Goal: Information Seeking & Learning: Learn about a topic

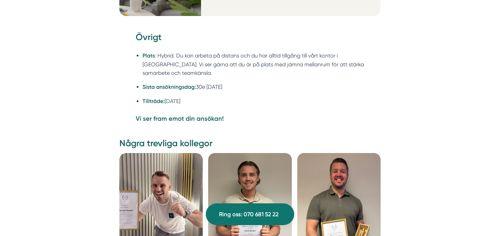
scroll to position [1827, 0]
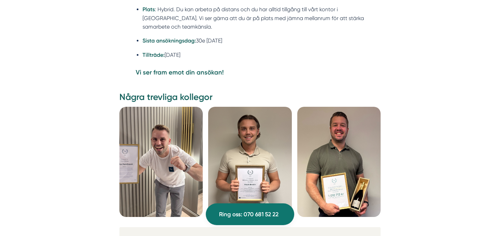
click at [163, 124] on img at bounding box center [160, 162] width 83 height 110
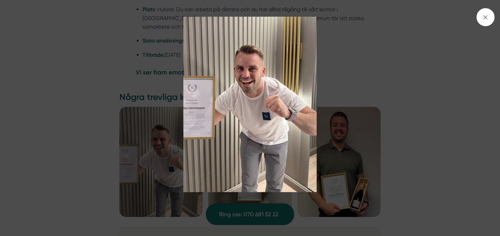
click at [357, 56] on img at bounding box center [250, 105] width 375 height 176
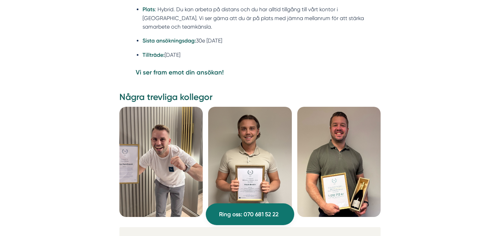
click at [260, 126] on img at bounding box center [249, 162] width 83 height 110
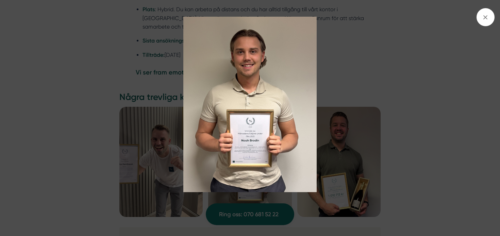
click at [323, 77] on img at bounding box center [250, 105] width 375 height 176
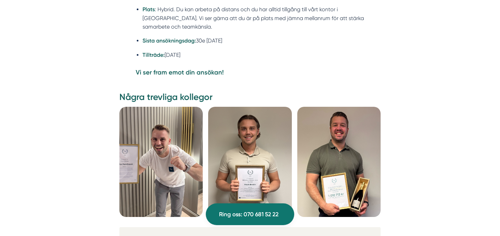
click at [321, 140] on img at bounding box center [338, 162] width 83 height 110
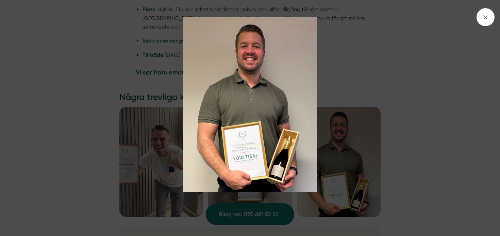
click at [357, 95] on img at bounding box center [250, 105] width 375 height 176
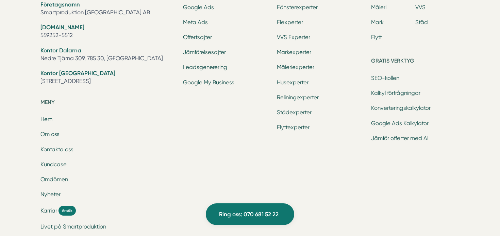
scroll to position [2670, 0]
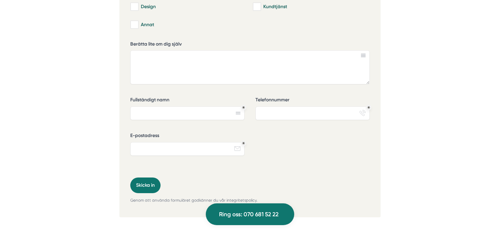
scroll to position [2301, 0]
